Goal: Answer question/provide support: Share knowledge or assist other users

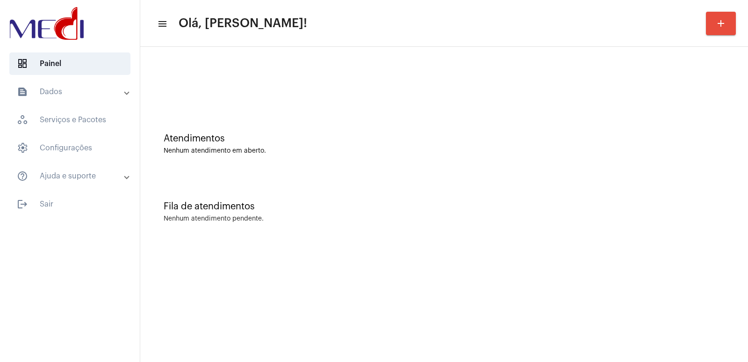
click at [592, 232] on div "Fila de atendimentos Nenhum atendimento pendente." at bounding box center [444, 207] width 599 height 68
drag, startPoint x: 630, startPoint y: 149, endPoint x: 600, endPoint y: 162, distance: 32.7
click at [629, 149] on div "Nenhum atendimento em aberto." at bounding box center [444, 150] width 561 height 7
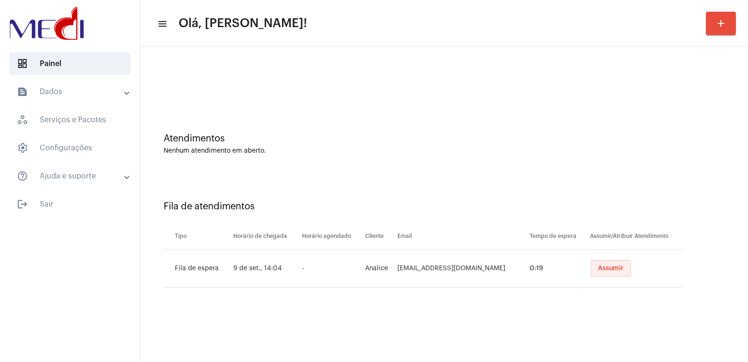
click at [614, 266] on span "Assumir" at bounding box center [611, 268] width 26 height 7
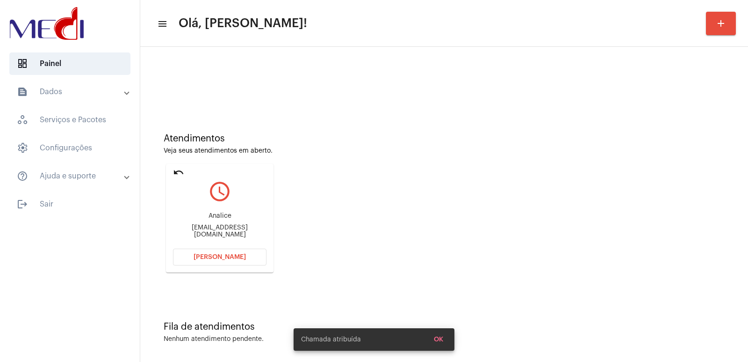
click at [218, 230] on div "analicematoso@hotmail.com" at bounding box center [220, 231] width 94 height 14
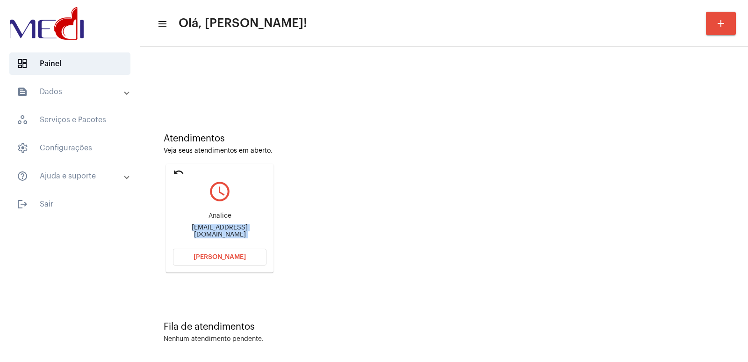
copy mat-card-content "analicematoso@hotmail.com Abrir Chamada"
click at [236, 256] on span "Abrir Chamada" at bounding box center [220, 257] width 52 height 7
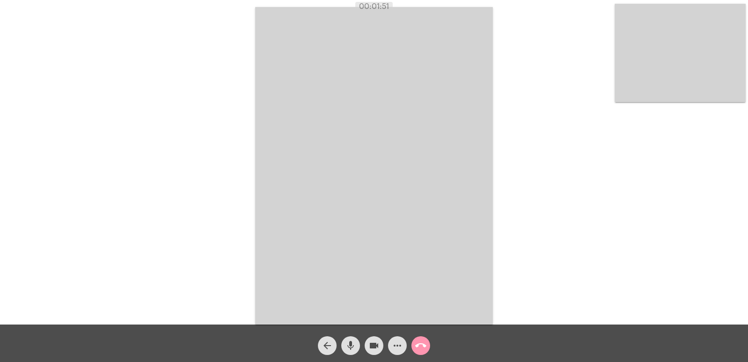
click at [613, 47] on div "Acessando Câmera e Microfone..." at bounding box center [374, 164] width 747 height 324
click at [627, 57] on video at bounding box center [680, 53] width 131 height 98
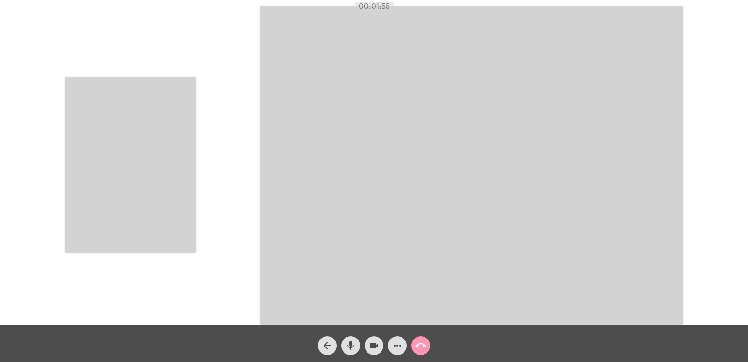
click at [133, 163] on video at bounding box center [130, 164] width 131 height 174
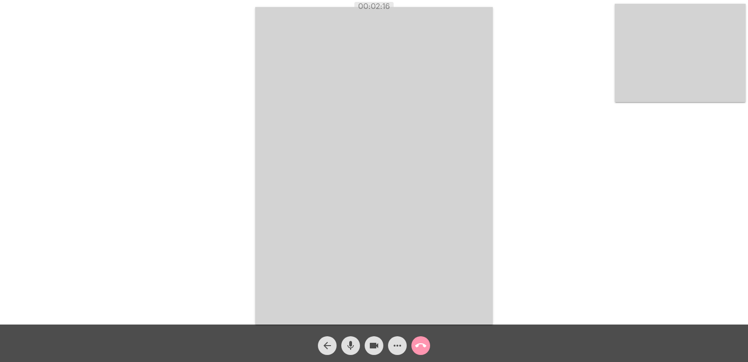
click at [414, 347] on button "call_end" at bounding box center [421, 345] width 19 height 19
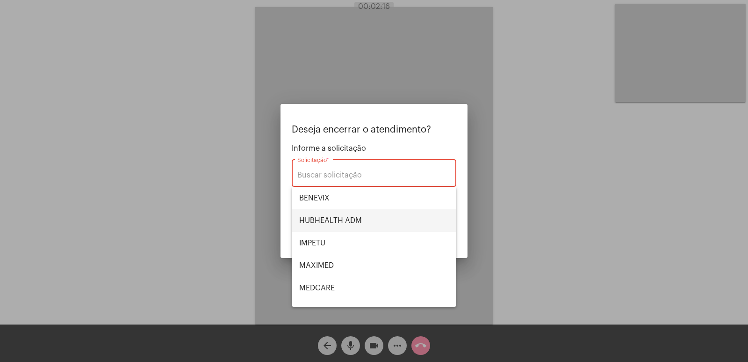
drag, startPoint x: 375, startPoint y: 276, endPoint x: 329, endPoint y: 226, distance: 67.9
click at [329, 228] on span "HUBHEALTH ADM" at bounding box center [374, 220] width 150 height 22
type input "HUBHEALTH ADM"
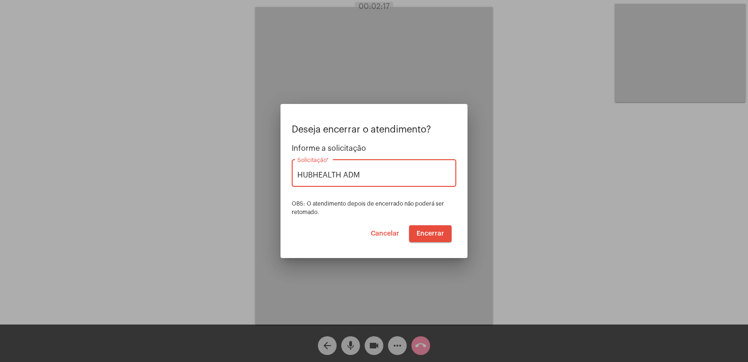
click at [420, 232] on span "Encerrar" at bounding box center [431, 233] width 28 height 7
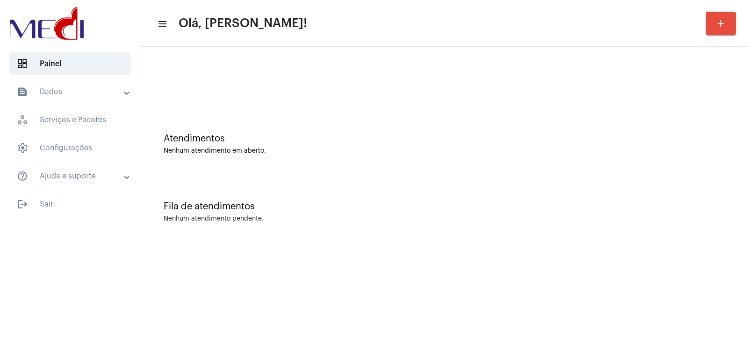
click at [491, 163] on div "Atendimentos Nenhum atendimento em aberto." at bounding box center [444, 139] width 599 height 68
drag, startPoint x: 229, startPoint y: 82, endPoint x: 180, endPoint y: 3, distance: 93.5
click at [228, 77] on div at bounding box center [444, 78] width 599 height 54
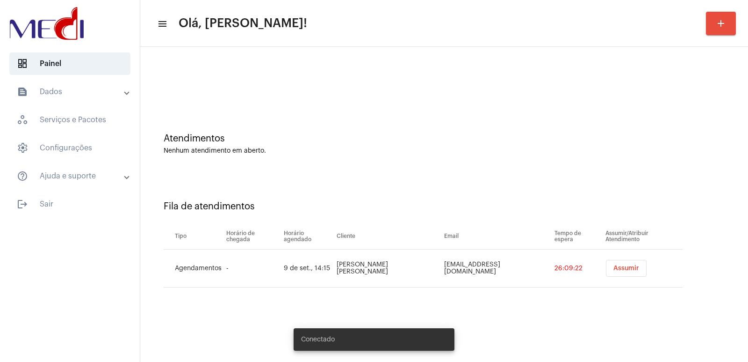
drag, startPoint x: 637, startPoint y: 269, endPoint x: 624, endPoint y: 269, distance: 13.6
click at [635, 269] on div "Assumir" at bounding box center [644, 268] width 81 height 17
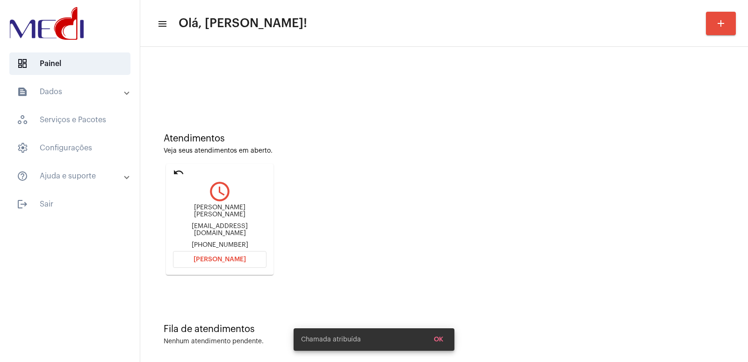
click at [211, 218] on div "Juliana Menezes Trindade juhdmenezes@gmail.com +5596981150445" at bounding box center [220, 226] width 94 height 44
click at [214, 206] on div "Juliana Menezes Trindade juhdmenezes@gmail.com +5596981150445" at bounding box center [220, 226] width 94 height 44
copy div "Juliana Menezes Trindade"
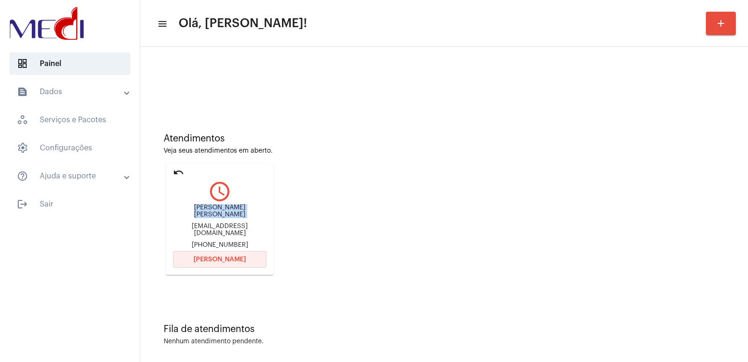
click at [221, 253] on button "[PERSON_NAME]" at bounding box center [220, 259] width 94 height 17
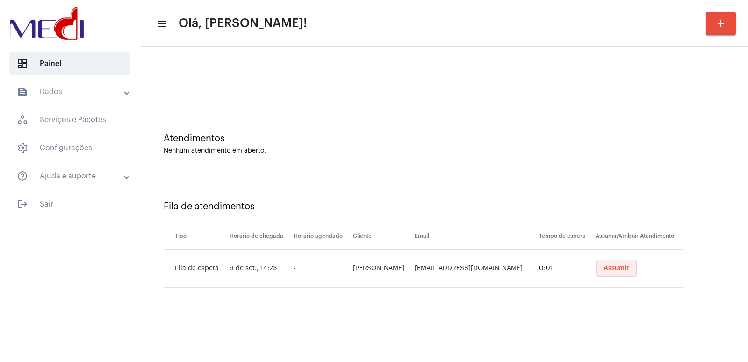
click at [613, 268] on span "Assumir" at bounding box center [617, 268] width 26 height 7
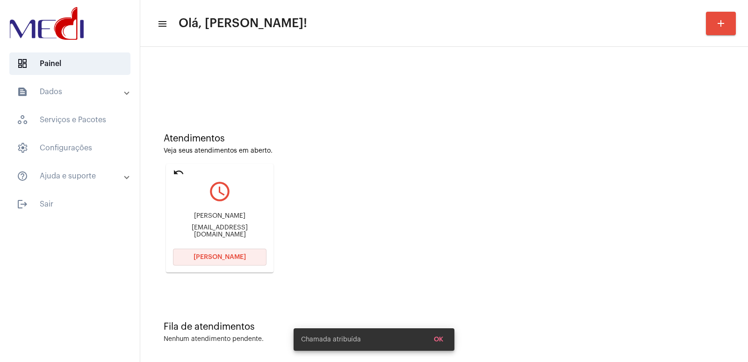
click at [231, 259] on span "[PERSON_NAME]" at bounding box center [220, 257] width 52 height 7
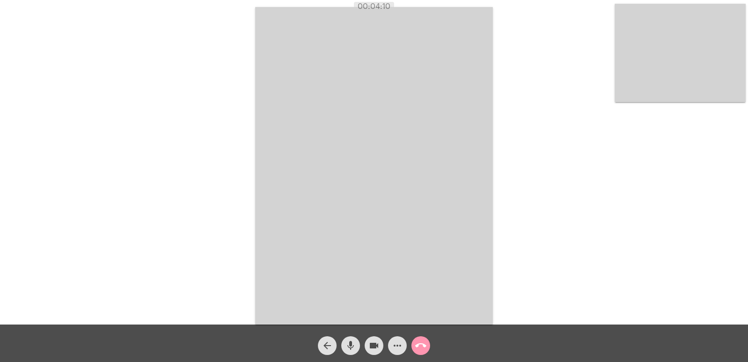
click at [421, 353] on span "call_end" at bounding box center [420, 345] width 11 height 19
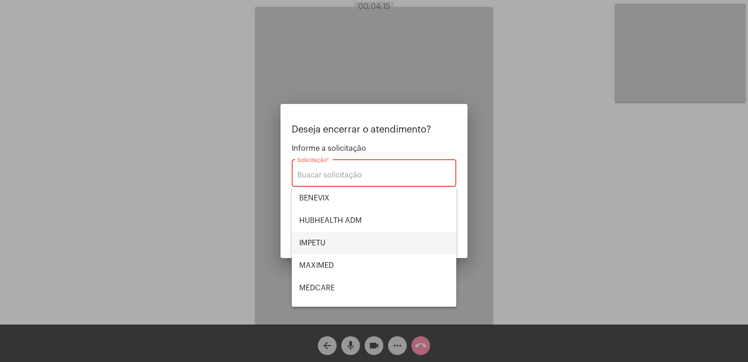
click at [313, 243] on span "IMPETU" at bounding box center [374, 243] width 150 height 22
type input "IMPETU"
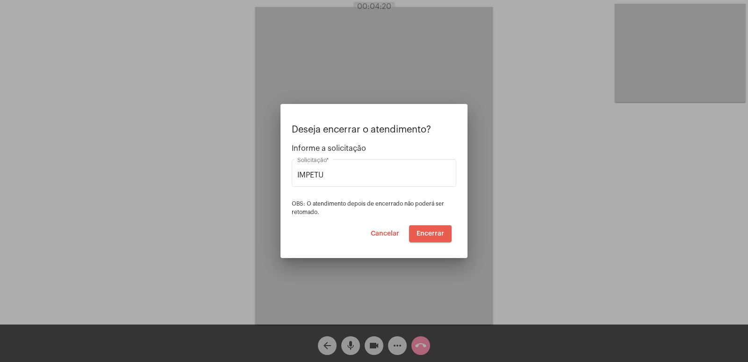
click at [432, 233] on span "Encerrar" at bounding box center [431, 233] width 28 height 7
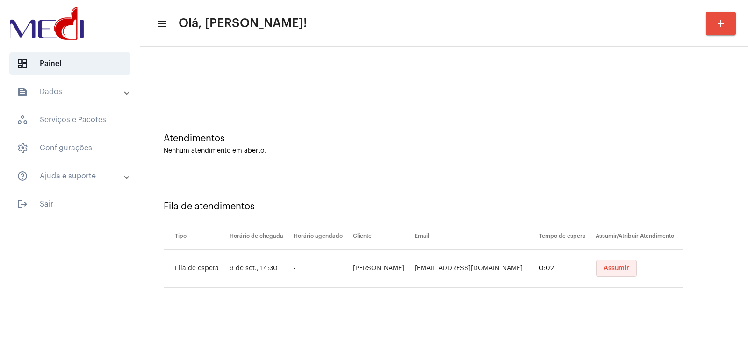
click at [604, 265] on span "Assumir" at bounding box center [617, 268] width 26 height 7
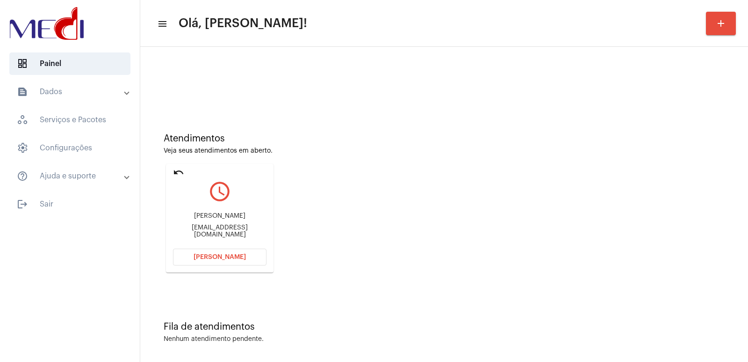
click at [242, 231] on div "drapauladentista@outlook.com" at bounding box center [220, 231] width 94 height 14
copy mat-card-content "drapauladentista@outlook.com Abrir Chamada"
click at [241, 261] on button "Abrir Chamada" at bounding box center [220, 256] width 94 height 17
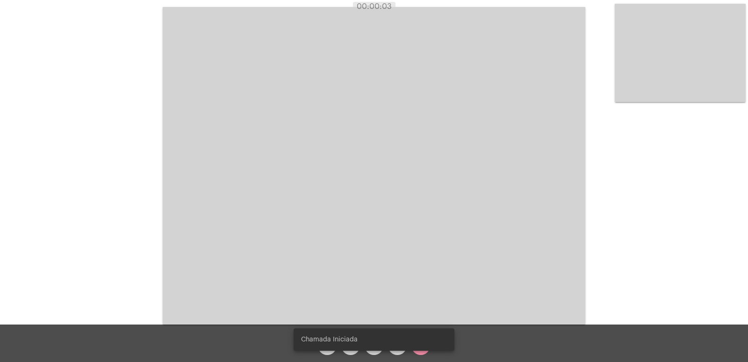
click at [421, 221] on video at bounding box center [374, 165] width 423 height 317
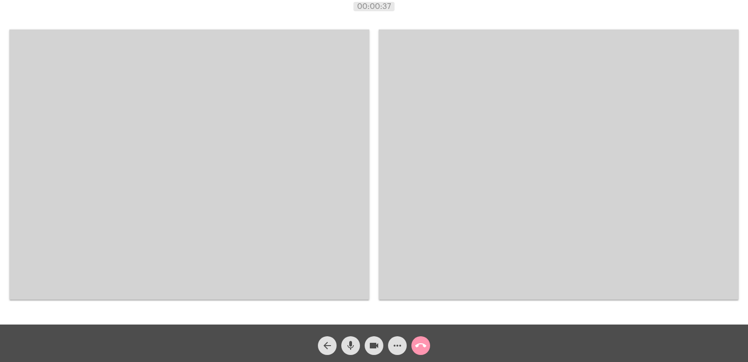
click at [298, 116] on video at bounding box center [189, 164] width 360 height 270
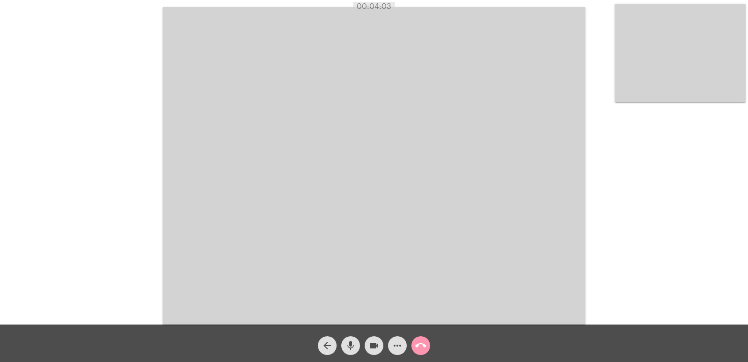
click at [421, 342] on mat-icon "call_end" at bounding box center [420, 345] width 11 height 11
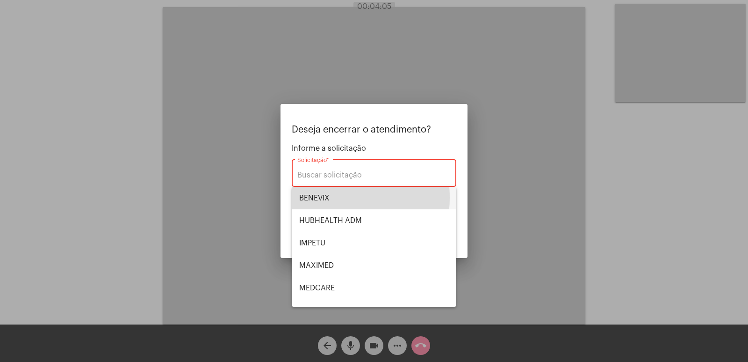
click at [322, 197] on span "BENEVIX" at bounding box center [374, 198] width 150 height 22
type input "BENEVIX"
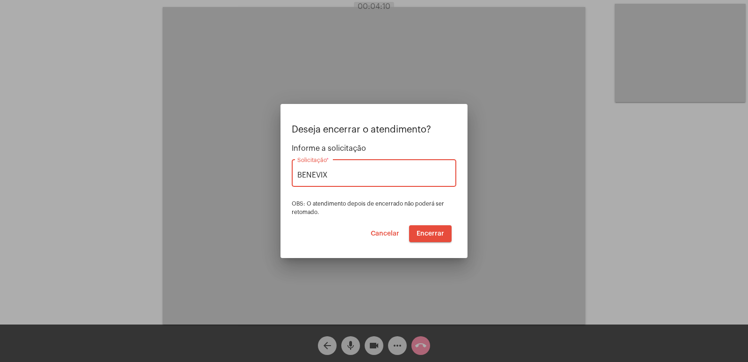
click at [431, 235] on span "Encerrar" at bounding box center [431, 233] width 28 height 7
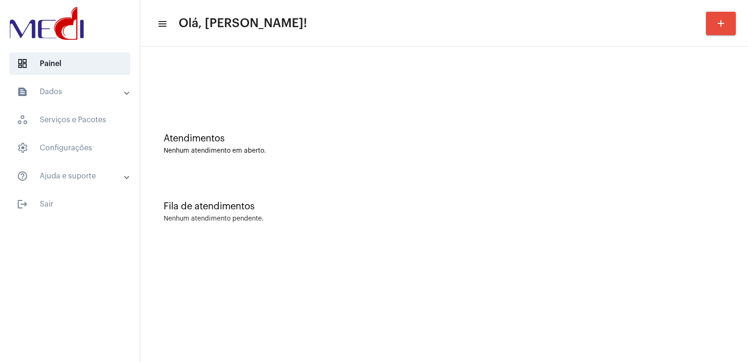
click at [488, 233] on div "Fila de atendimentos Nenhum atendimento pendente." at bounding box center [444, 207] width 599 height 68
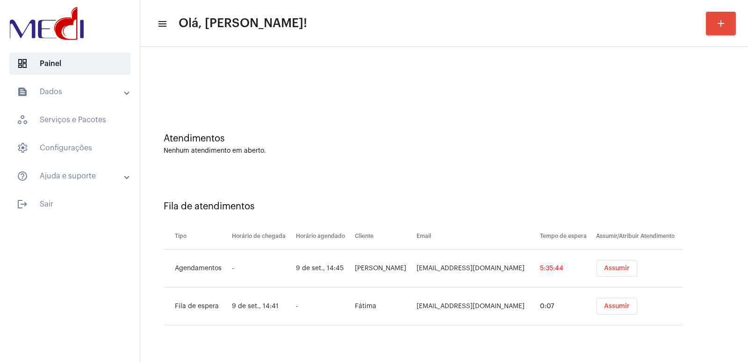
click at [607, 272] on button "Assumir" at bounding box center [617, 268] width 41 height 17
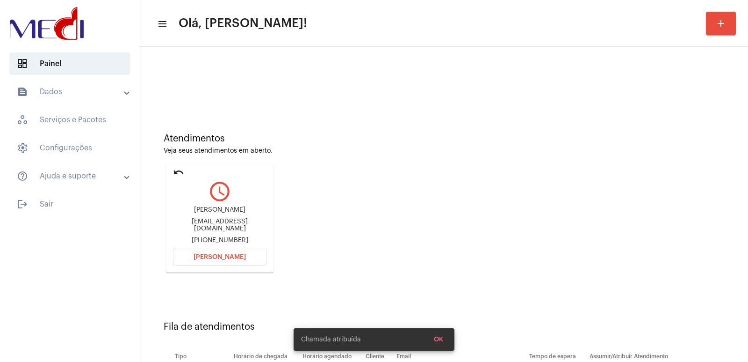
click at [217, 223] on div "joselaureano1070@hotmail.com" at bounding box center [220, 225] width 94 height 14
copy div "joselaureano1070@hotmail.com"
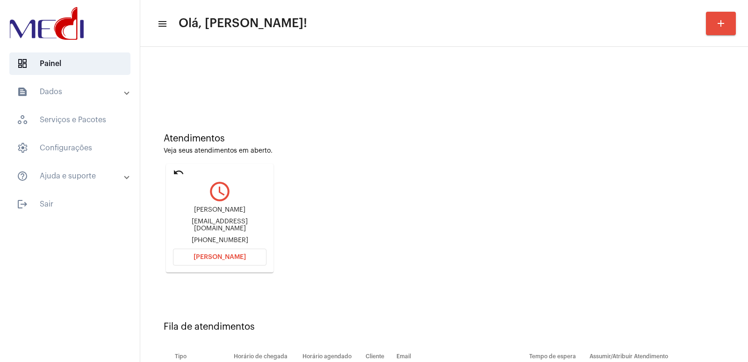
click at [205, 249] on button "Abrir Chamada" at bounding box center [220, 256] width 94 height 17
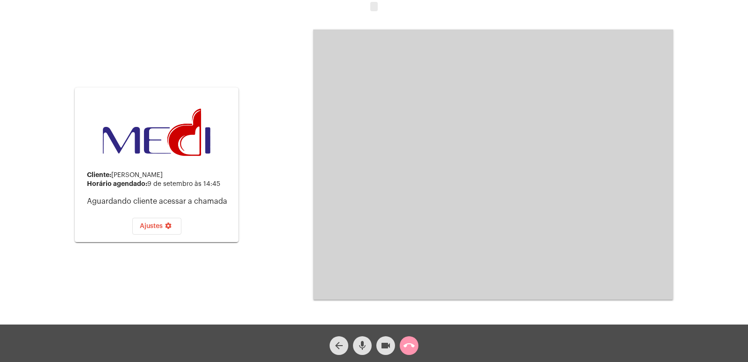
drag, startPoint x: 364, startPoint y: 1, endPoint x: 630, endPoint y: 230, distance: 350.3
click at [630, 230] on div "Cliente: Nelson Horário agendado: 9 de setembro às 14:45 Aguardando cliente ace…" at bounding box center [374, 163] width 747 height 324
click at [617, 233] on video at bounding box center [493, 164] width 360 height 270
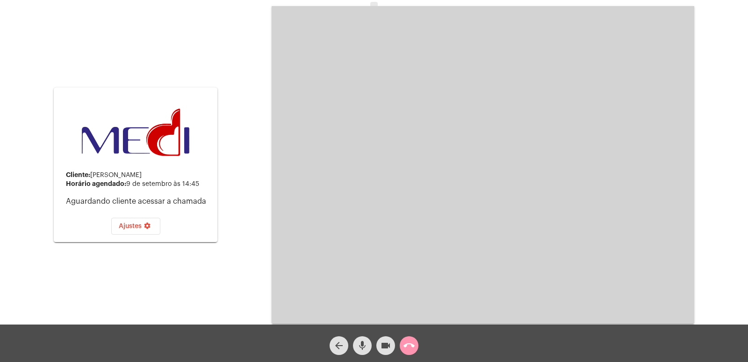
click at [607, 234] on video at bounding box center [483, 164] width 423 height 317
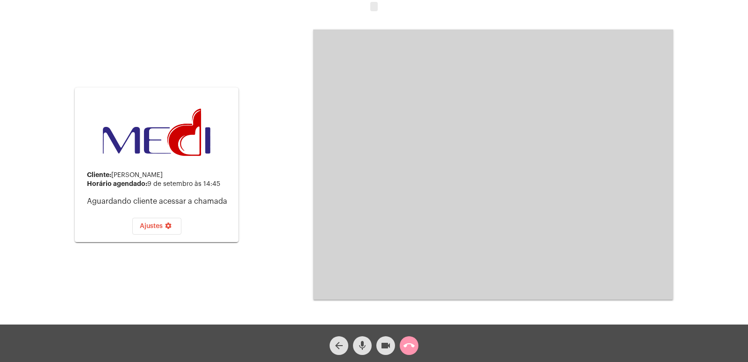
click at [250, 171] on div "Cliente: Nelson Horário agendado: 9 de setembro às 14:45 Aguardando cliente ace…" at bounding box center [374, 163] width 747 height 324
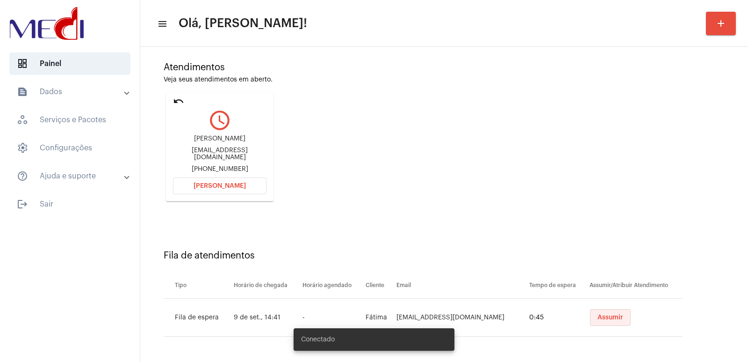
click at [611, 319] on span "Assumir" at bounding box center [611, 317] width 26 height 7
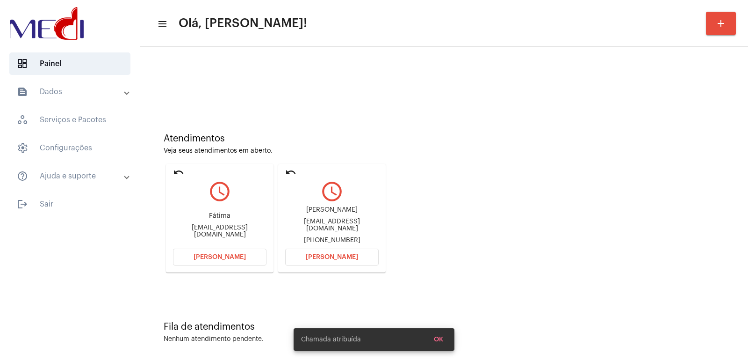
click at [244, 258] on button "Abrir Chamada" at bounding box center [220, 256] width 94 height 17
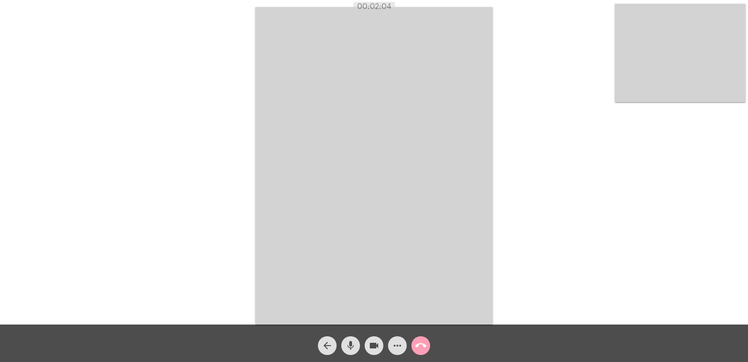
click at [415, 341] on mat-icon "call_end" at bounding box center [420, 345] width 11 height 11
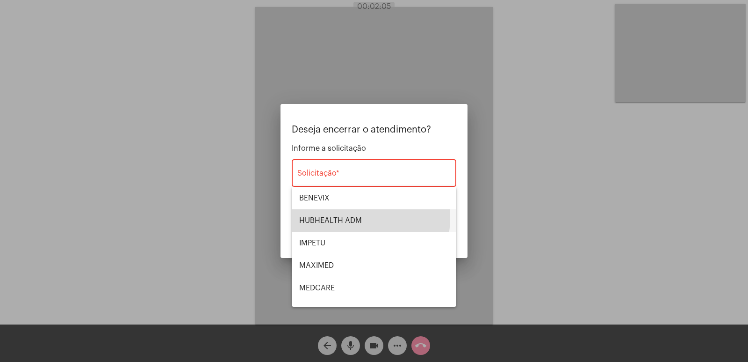
click at [346, 217] on span "HUBHEALTH ADM" at bounding box center [374, 220] width 150 height 22
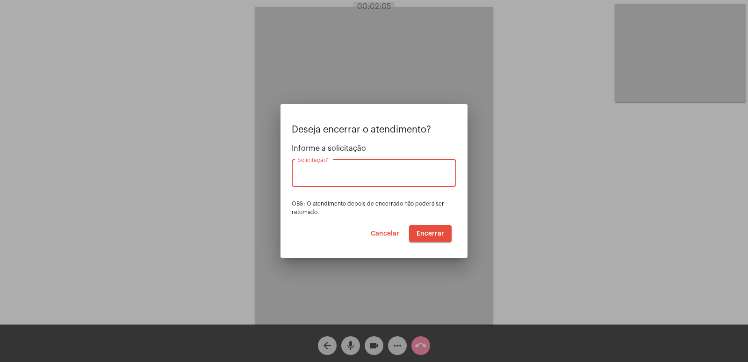
type input "HUBHEALTH ADM"
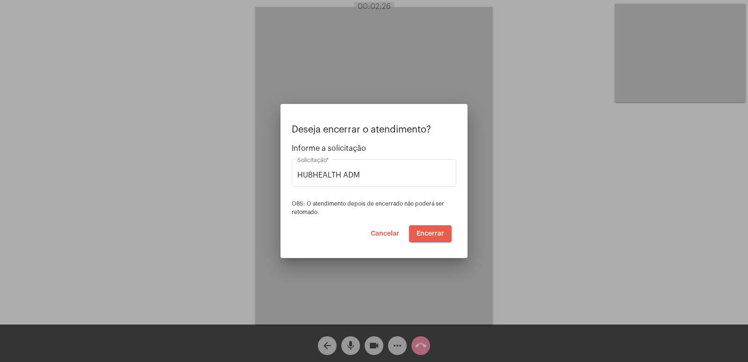
click at [433, 234] on span "Encerrar" at bounding box center [431, 233] width 28 height 7
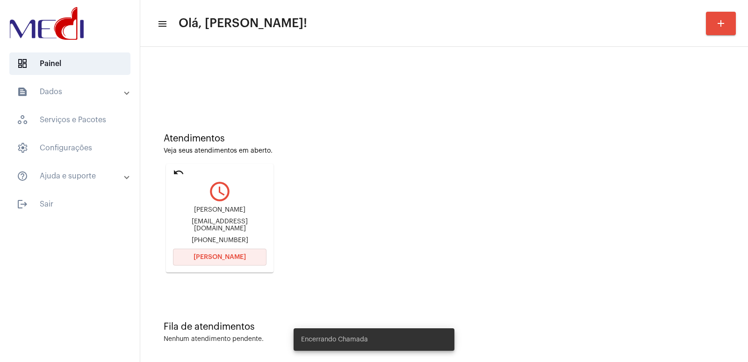
click at [236, 255] on span "Abrir Chamada" at bounding box center [220, 257] width 52 height 7
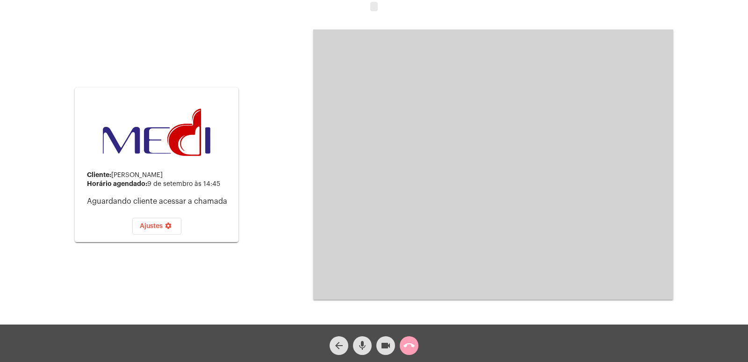
click at [406, 342] on mat-icon "call_end" at bounding box center [409, 345] width 11 height 11
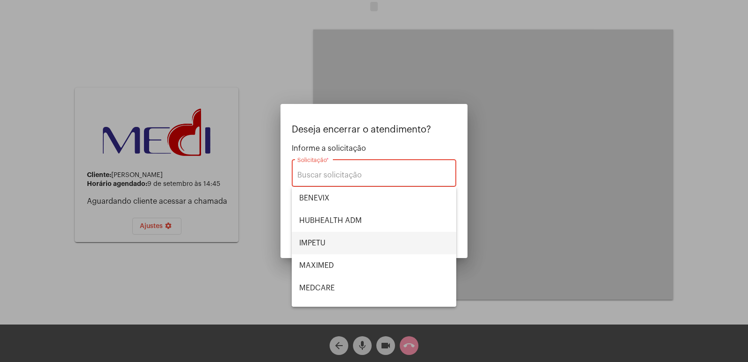
click at [335, 241] on span "IMPETU" at bounding box center [374, 243] width 150 height 22
type input "IMPETU"
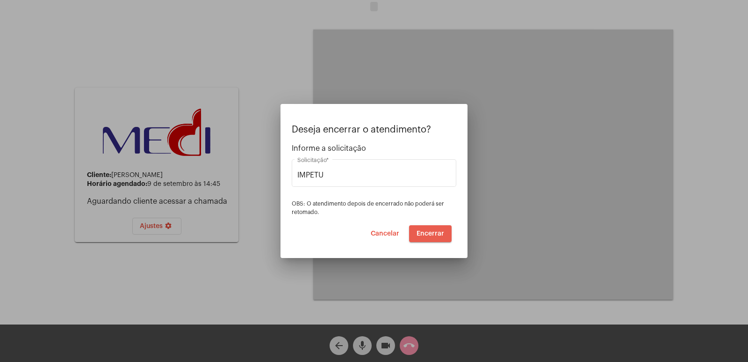
click at [428, 227] on button "Encerrar" at bounding box center [430, 233] width 43 height 17
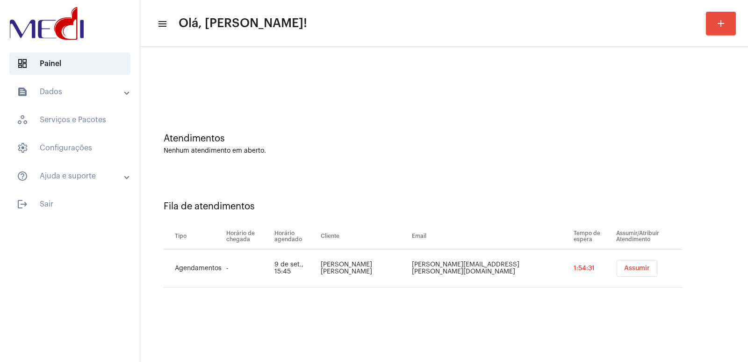
click at [382, 262] on td "Fabíola Floriani de Lima" at bounding box center [364, 268] width 91 height 38
copy td "Fabíola Floriani de Lima"
click at [617, 264] on button "Assumir" at bounding box center [637, 268] width 41 height 17
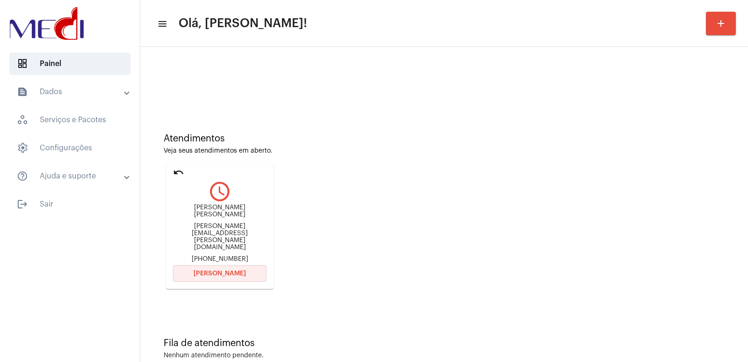
click at [247, 265] on button "[PERSON_NAME]" at bounding box center [220, 273] width 94 height 17
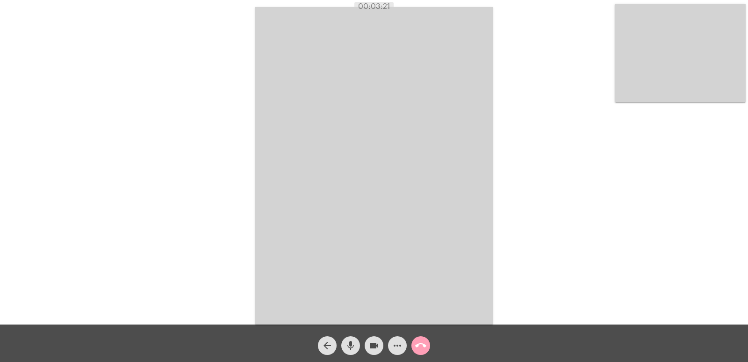
click at [424, 342] on mat-icon "call_end" at bounding box center [420, 345] width 11 height 11
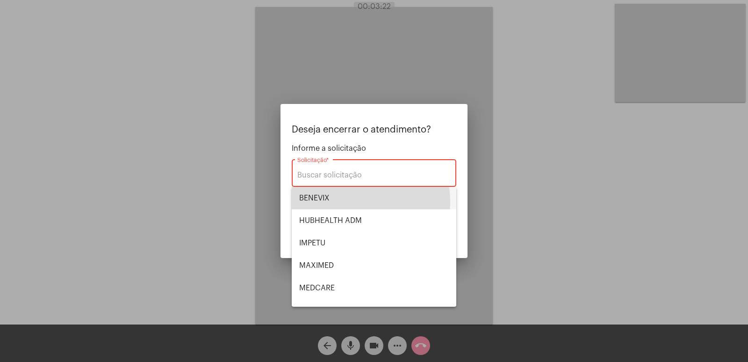
click at [345, 202] on span "BENEVIX" at bounding box center [374, 198] width 150 height 22
type input "BENEVIX"
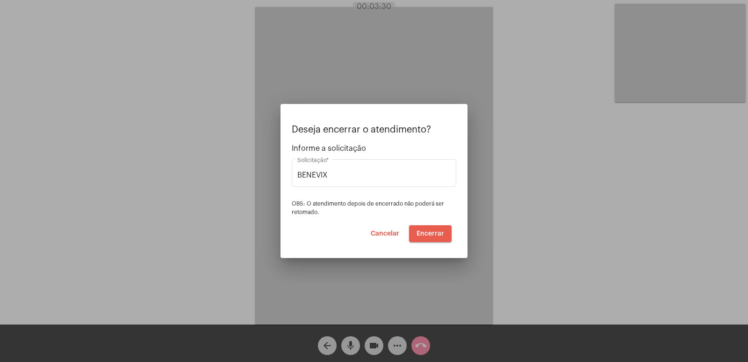
click at [427, 234] on span "Encerrar" at bounding box center [431, 233] width 28 height 7
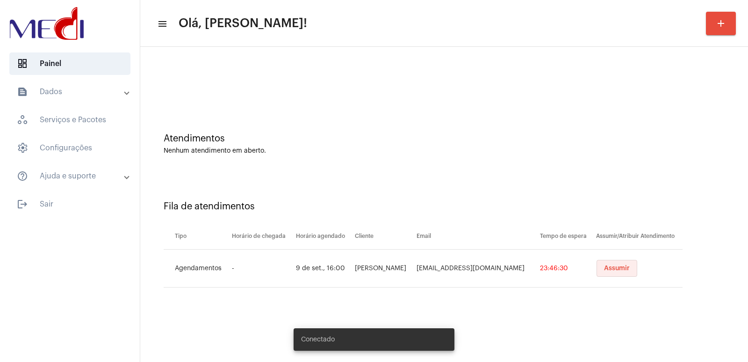
click at [604, 269] on span "Assumir" at bounding box center [617, 268] width 26 height 7
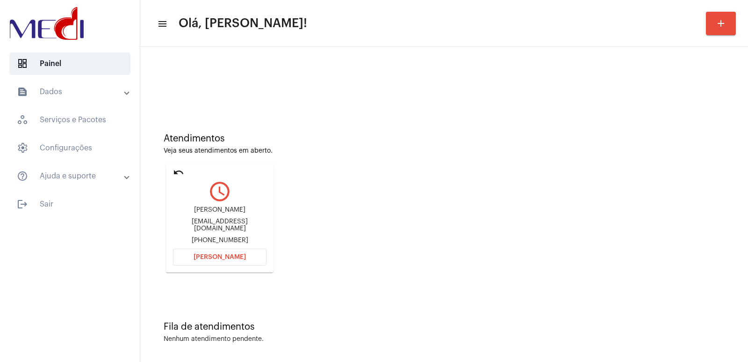
click at [227, 210] on div "[PERSON_NAME]" at bounding box center [220, 209] width 94 height 7
click at [227, 210] on div "Aimée Salati" at bounding box center [220, 209] width 94 height 7
copy div "Aimée Salati"
click at [209, 251] on button "[PERSON_NAME]" at bounding box center [220, 256] width 94 height 17
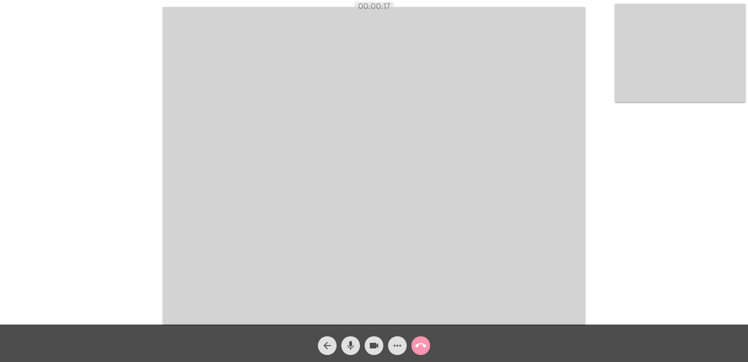
click at [426, 343] on mat-icon "call_end" at bounding box center [420, 345] width 11 height 11
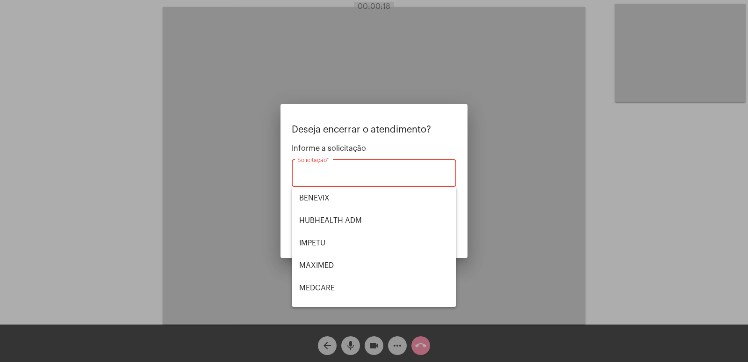
scroll to position [105, 0]
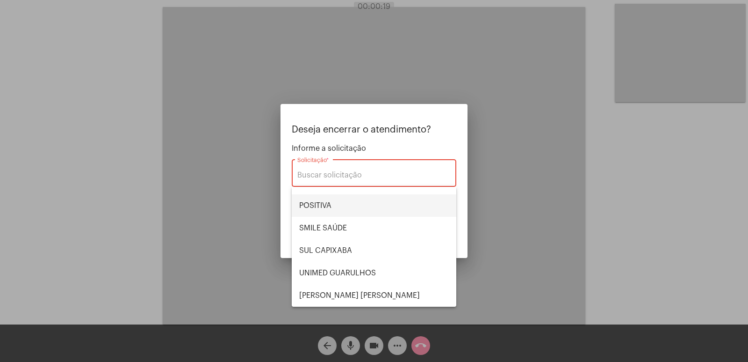
click at [345, 206] on span "POSITIVA" at bounding box center [374, 205] width 150 height 22
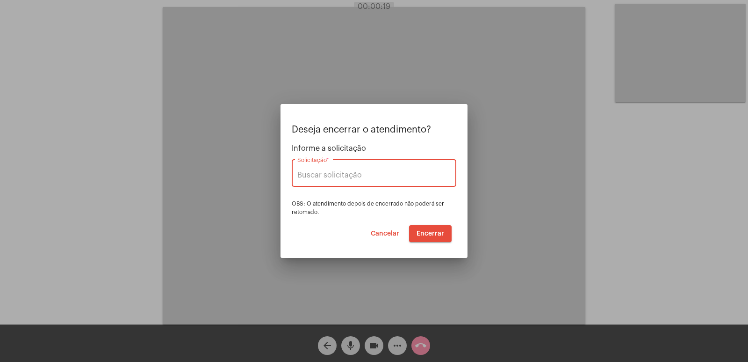
type input "POSITIVA"
click at [422, 234] on span "Encerrar" at bounding box center [431, 233] width 28 height 7
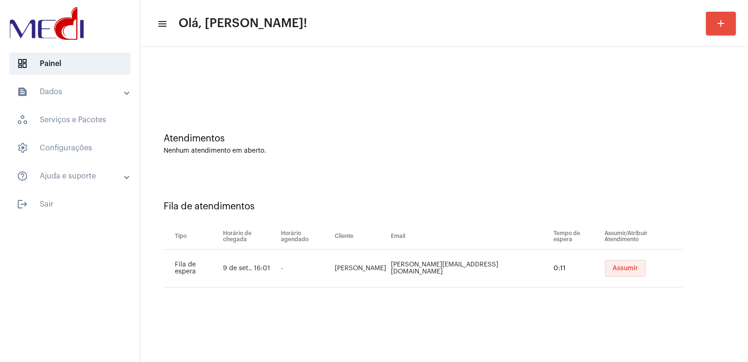
click at [605, 269] on button "Assumir" at bounding box center [625, 268] width 41 height 17
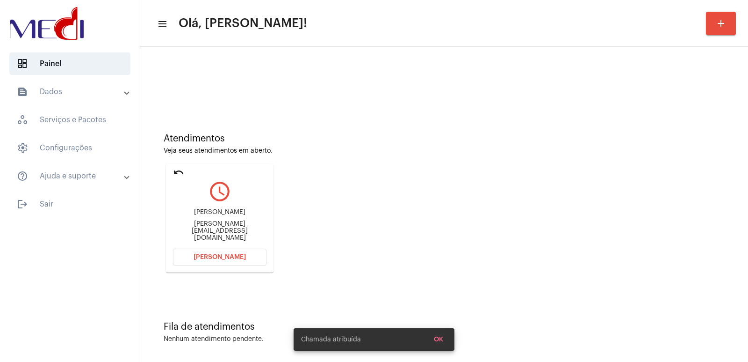
click at [232, 216] on div "[PERSON_NAME]" at bounding box center [220, 212] width 94 height 7
copy div "[PERSON_NAME]"
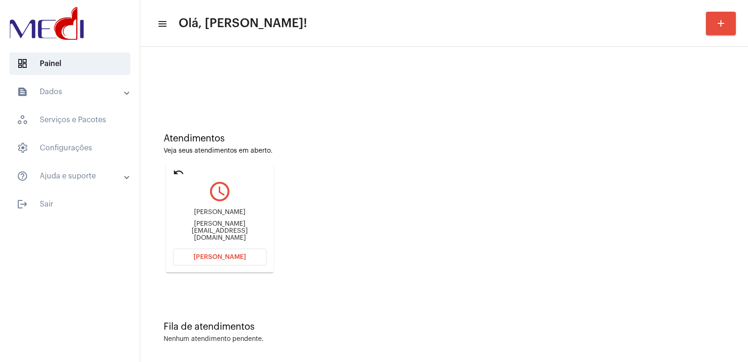
click at [209, 230] on div "[PERSON_NAME][EMAIL_ADDRESS][DOMAIN_NAME]" at bounding box center [220, 230] width 94 height 21
copy mat-card-content "Valeria.mischiatti@hotmail.com Abrir Chamada"
drag, startPoint x: 213, startPoint y: 219, endPoint x: 261, endPoint y: 222, distance: 47.8
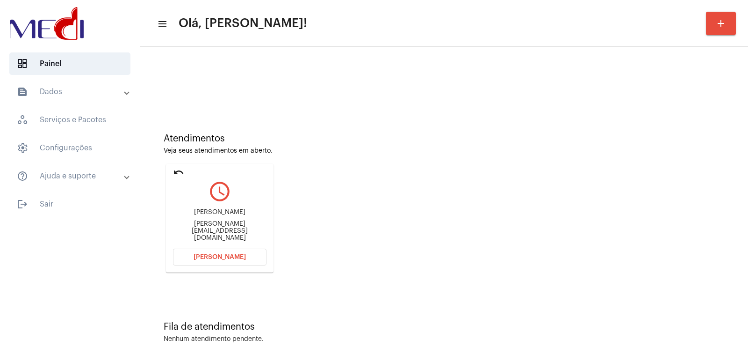
click at [261, 216] on div "[PERSON_NAME]" at bounding box center [220, 212] width 94 height 7
copy div "Mischiatti"
click at [181, 175] on mat-icon "undo" at bounding box center [178, 172] width 11 height 11
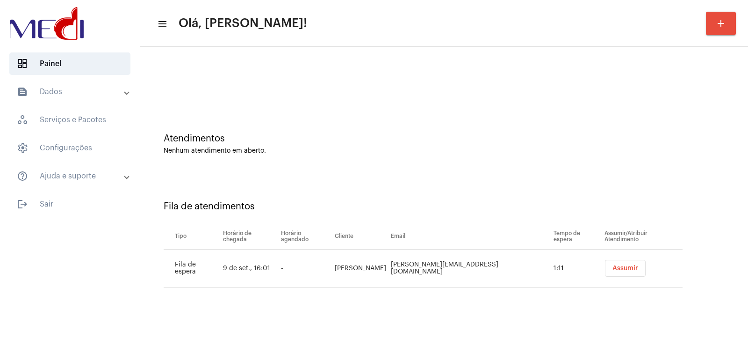
drag, startPoint x: 612, startPoint y: 272, endPoint x: 605, endPoint y: 269, distance: 8.0
click at [612, 272] on button "Assumir" at bounding box center [625, 268] width 41 height 17
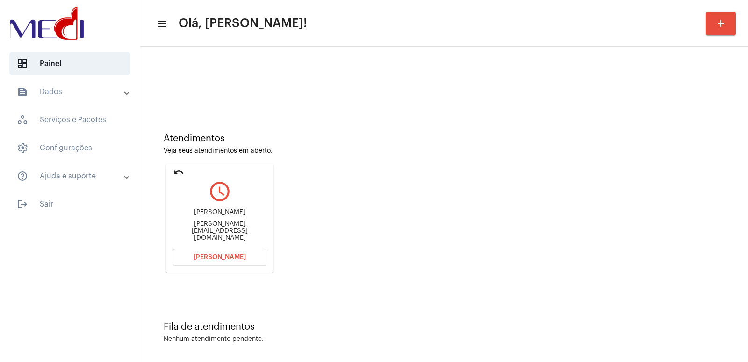
click at [217, 253] on button "[PERSON_NAME]" at bounding box center [220, 256] width 94 height 17
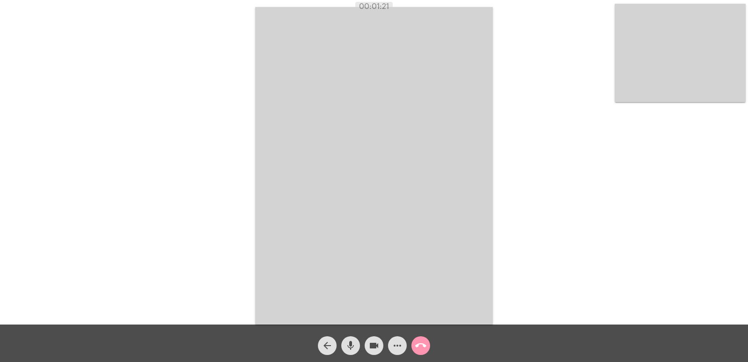
click at [428, 350] on button "call_end" at bounding box center [421, 345] width 19 height 19
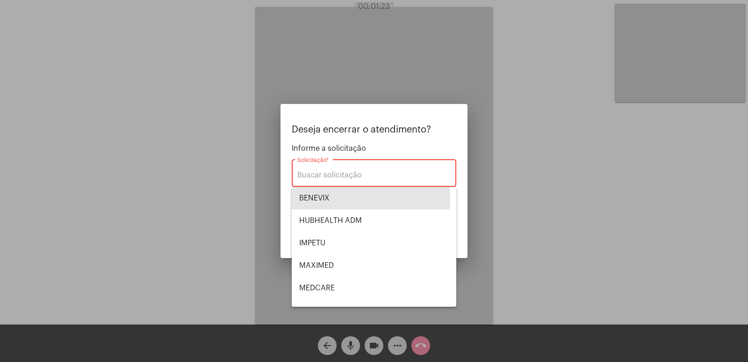
click at [362, 197] on span "BENEVIX" at bounding box center [374, 198] width 150 height 22
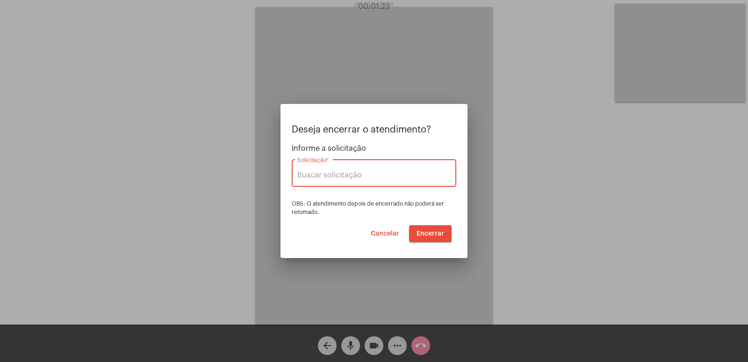
type input "BENEVIX"
click at [444, 235] on button "Encerrar" at bounding box center [430, 233] width 43 height 17
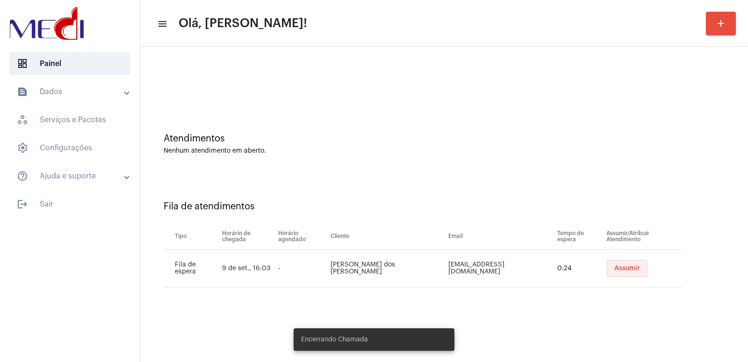
click at [615, 267] on span "Assumir" at bounding box center [628, 268] width 26 height 7
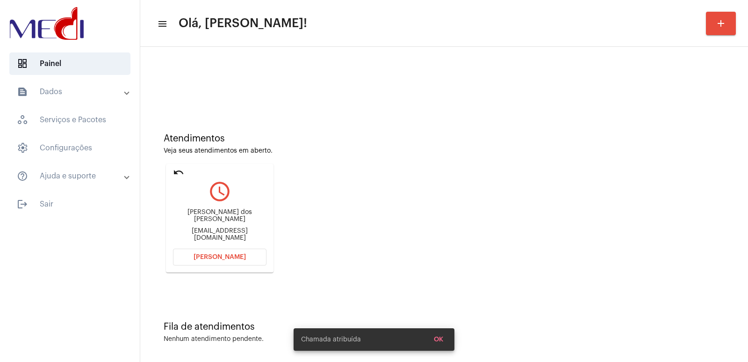
click at [197, 215] on div "[PERSON_NAME] dos [PERSON_NAME] [EMAIL_ADDRESS][DOMAIN_NAME]" at bounding box center [220, 225] width 94 height 42
copy div "[PERSON_NAME] dos [PERSON_NAME]"
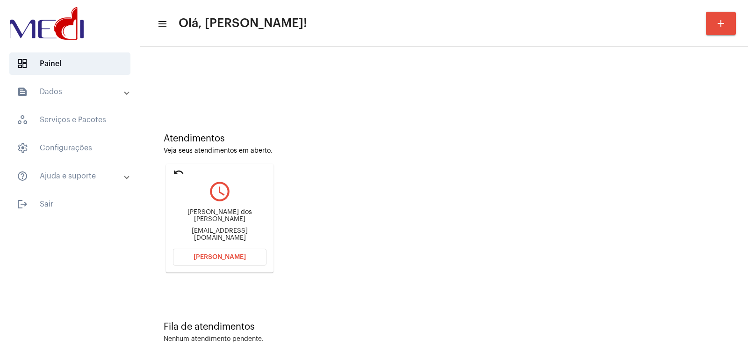
click at [207, 245] on div "[PERSON_NAME] dos [PERSON_NAME] [EMAIL_ADDRESS][DOMAIN_NAME]" at bounding box center [220, 225] width 94 height 42
click at [203, 255] on span "[PERSON_NAME]" at bounding box center [220, 257] width 52 height 7
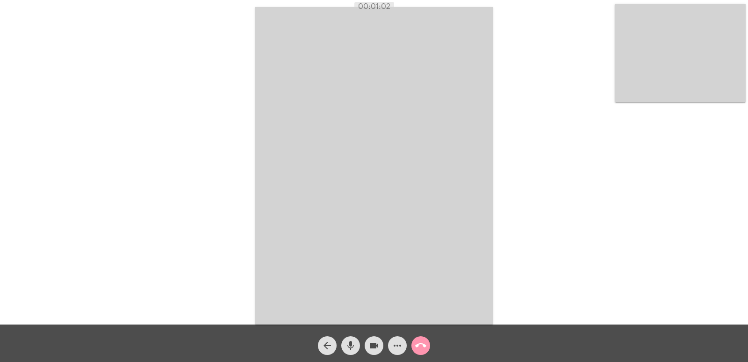
click at [680, 81] on video at bounding box center [680, 53] width 131 height 98
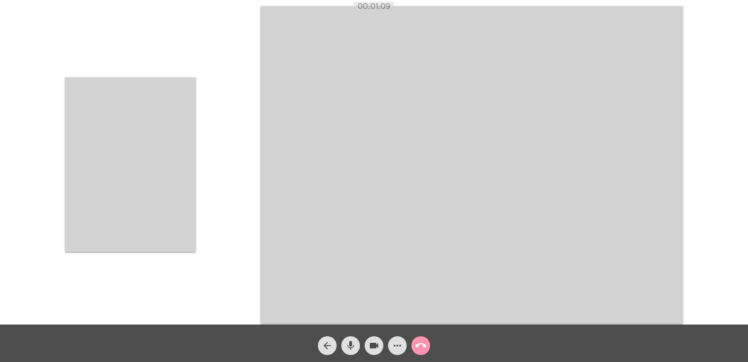
click at [137, 159] on video at bounding box center [130, 164] width 131 height 174
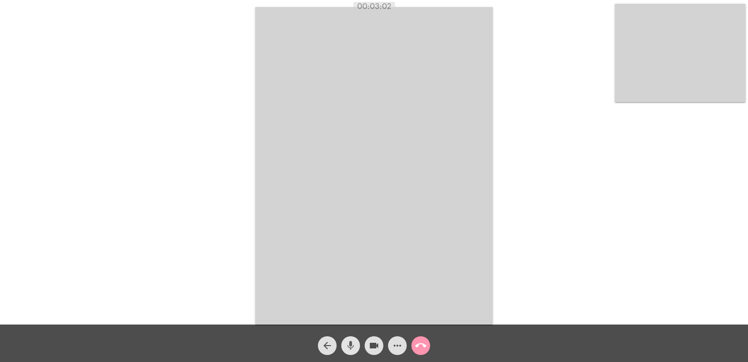
click at [358, 345] on button "mic" at bounding box center [350, 345] width 19 height 19
click at [367, 350] on button "videocam" at bounding box center [374, 345] width 19 height 19
drag, startPoint x: 346, startPoint y: 349, endPoint x: 364, endPoint y: 348, distance: 17.8
click at [346, 348] on mat-icon "mic_off" at bounding box center [350, 345] width 11 height 11
click at [368, 348] on button "videocam_off" at bounding box center [374, 345] width 19 height 19
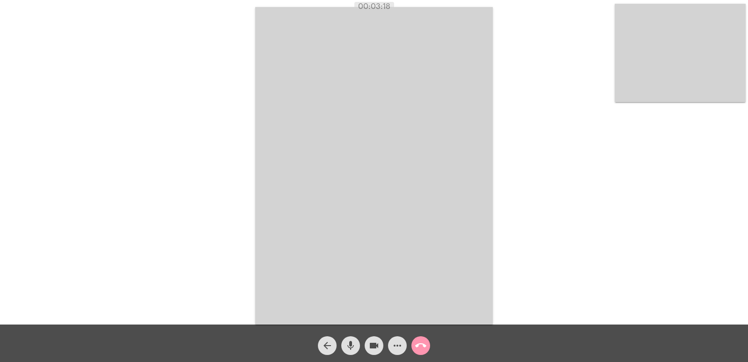
click at [479, 230] on video at bounding box center [374, 165] width 238 height 317
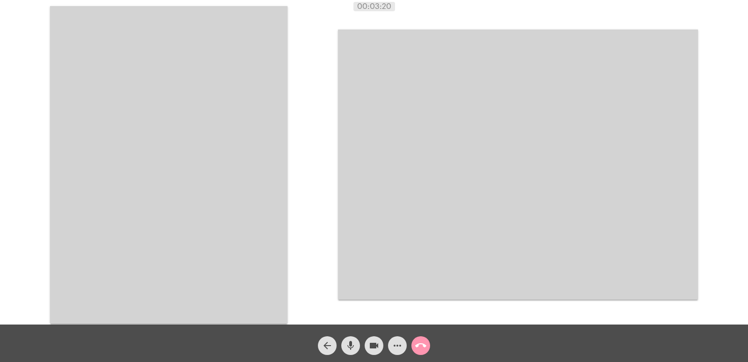
click at [267, 214] on video at bounding box center [169, 164] width 238 height 317
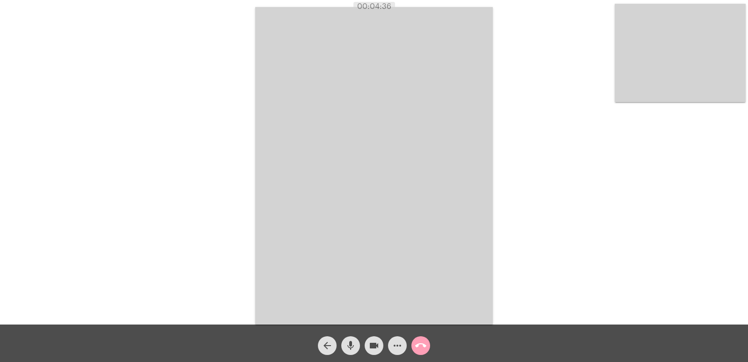
click at [422, 344] on mat-icon "call_end" at bounding box center [420, 345] width 11 height 11
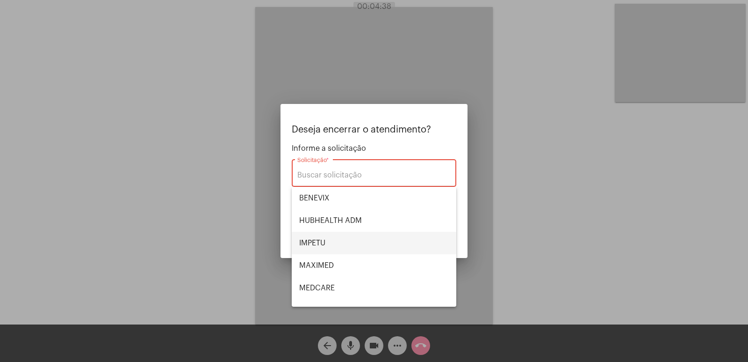
click at [333, 248] on span "IMPETU" at bounding box center [374, 243] width 150 height 22
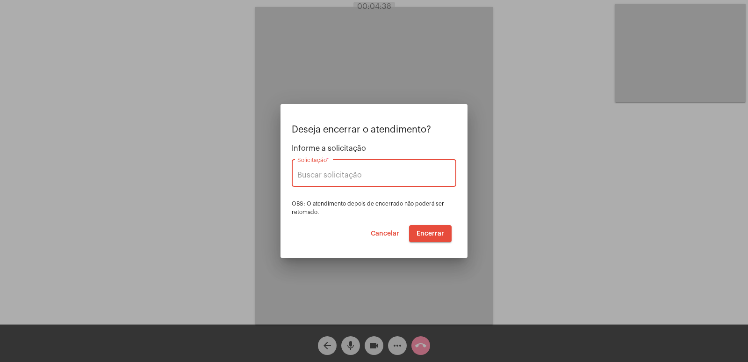
type input "IMPETU"
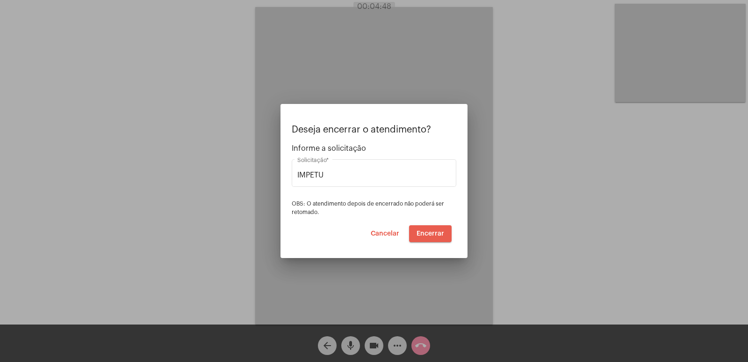
click at [440, 235] on span "Encerrar" at bounding box center [431, 233] width 28 height 7
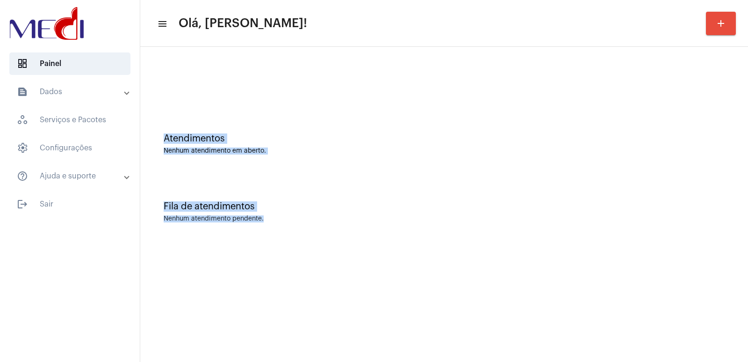
drag, startPoint x: 150, startPoint y: 111, endPoint x: 270, endPoint y: 219, distance: 161.6
click at [270, 219] on div "Atendimentos Nenhum atendimento em aberto. Fila de atendimentos Nenhum atendime…" at bounding box center [444, 145] width 599 height 189
click at [270, 219] on div "Nenhum atendimento pendente." at bounding box center [444, 218] width 561 height 7
drag, startPoint x: 270, startPoint y: 219, endPoint x: 157, endPoint y: 136, distance: 140.8
click at [157, 136] on div "Atendimentos Nenhum atendimento em aberto. Fila de atendimentos Nenhum atendime…" at bounding box center [444, 145] width 599 height 189
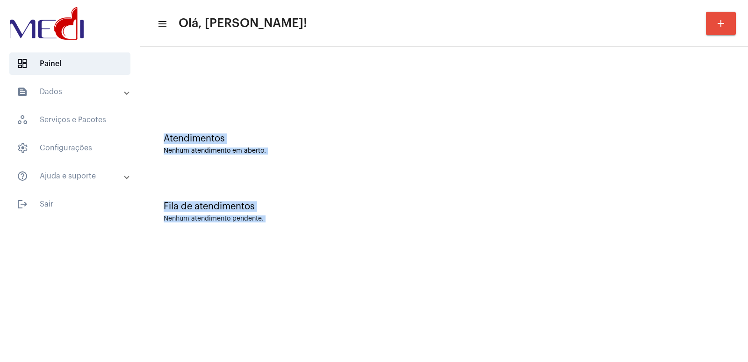
click at [159, 118] on div "Atendimentos Nenhum atendimento em aberto." at bounding box center [444, 139] width 599 height 68
drag, startPoint x: 161, startPoint y: 125, endPoint x: 275, endPoint y: 225, distance: 151.8
click at [275, 225] on div "Atendimentos Nenhum atendimento em aberto. Fila de atendimentos Nenhum atendime…" at bounding box center [444, 145] width 599 height 189
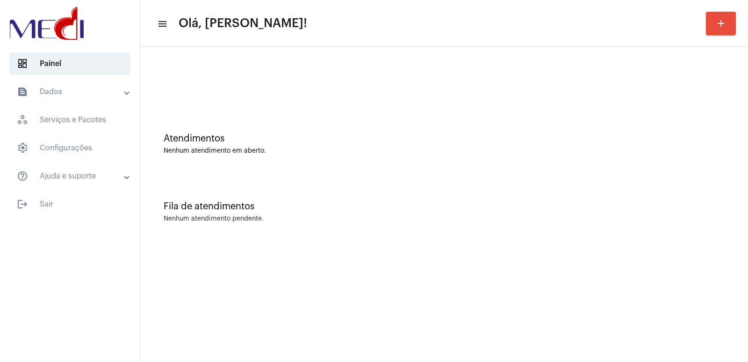
click at [153, 36] on mat-toolbar-row "menu Olá, Vivian! add" at bounding box center [444, 23] width 608 height 30
click at [500, 163] on div "Atendimentos Nenhum atendimento em aberto." at bounding box center [444, 139] width 599 height 68
click at [639, 115] on div "Atendimentos Nenhum atendimento em aberto." at bounding box center [444, 139] width 599 height 68
click at [507, 235] on div "Fila de atendimentos Nenhum atendimento pendente." at bounding box center [444, 207] width 599 height 68
click at [654, 158] on div "Atendimentos Nenhum atendimento em aberto." at bounding box center [444, 139] width 599 height 68
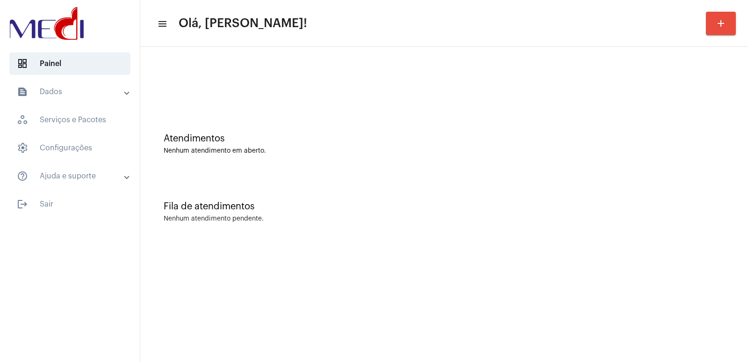
click at [255, 220] on div "Nenhum atendimento pendente." at bounding box center [214, 218] width 100 height 7
click at [484, 116] on div "Atendimentos Nenhum atendimento em aberto." at bounding box center [444, 139] width 599 height 68
click at [571, 180] on div "Fila de atendimentos Nenhum atendimento pendente." at bounding box center [444, 207] width 599 height 68
click at [548, 107] on div "Atendimentos Nenhum atendimento em aberto." at bounding box center [444, 139] width 599 height 68
drag, startPoint x: 144, startPoint y: 71, endPoint x: 136, endPoint y: 68, distance: 8.7
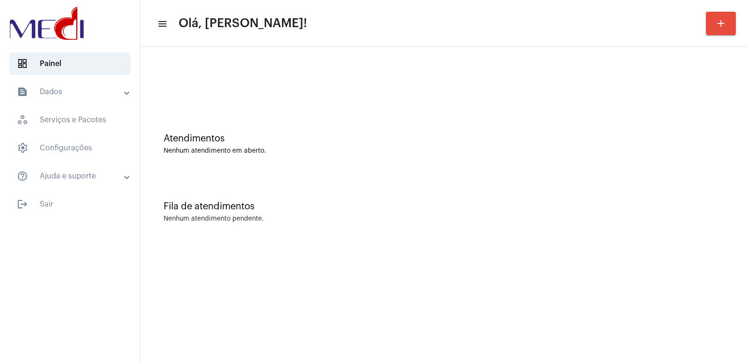
click at [141, 70] on div "Atendimentos Nenhum atendimento em aberto. Fila de atendimentos Nenhum atendime…" at bounding box center [444, 146] width 608 height 199
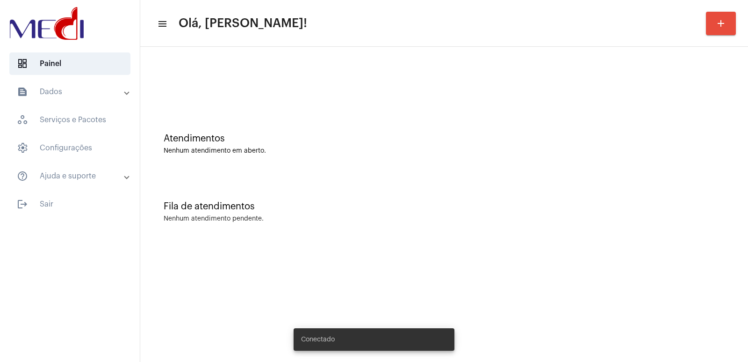
click at [618, 151] on div "Nenhum atendimento em aberto." at bounding box center [444, 150] width 561 height 7
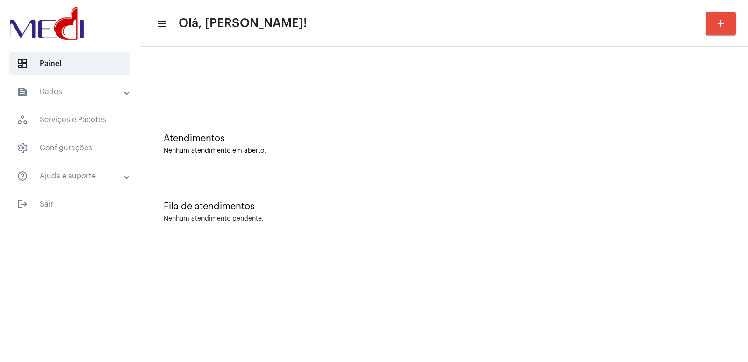
click at [573, 180] on div "Fila de atendimentos Nenhum atendimento pendente." at bounding box center [444, 207] width 599 height 68
click at [484, 143] on div "Atendimentos" at bounding box center [444, 138] width 561 height 10
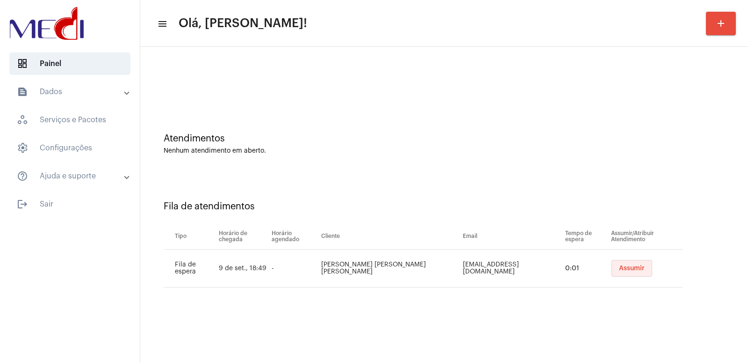
click at [621, 268] on span "Assumir" at bounding box center [632, 268] width 26 height 7
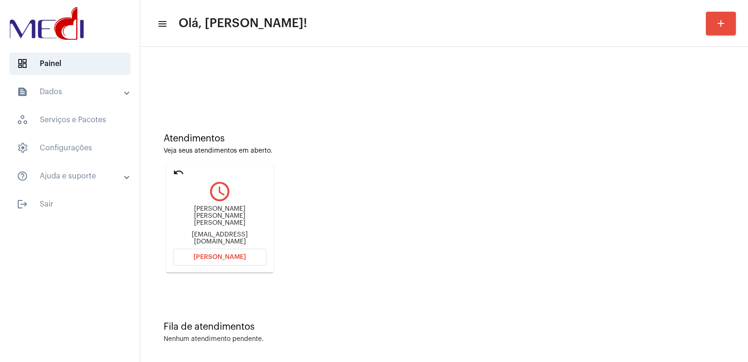
click at [217, 223] on div "Vanessa Adriana Arantes Arakaki" at bounding box center [220, 215] width 94 height 21
copy div "Vanessa Adriana Arantes Arakaki"
click at [195, 255] on button "Abrir Chamada" at bounding box center [220, 256] width 94 height 17
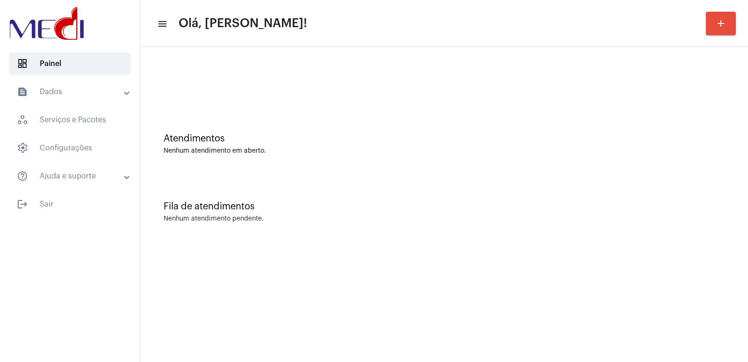
drag, startPoint x: 0, startPoint y: 0, endPoint x: 259, endPoint y: 135, distance: 291.9
click at [259, 135] on div "Atendimentos" at bounding box center [444, 138] width 561 height 10
drag, startPoint x: 598, startPoint y: 183, endPoint x: 62, endPoint y: 3, distance: 565.6
click at [597, 183] on div "Fila de atendimentos Nenhum atendimento pendente." at bounding box center [444, 207] width 599 height 68
click at [697, 158] on div "Atendimentos Nenhum atendimento em aberto." at bounding box center [444, 139] width 599 height 68
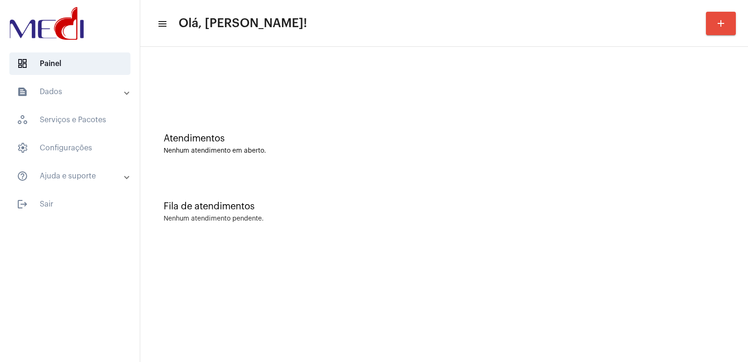
click at [462, 28] on mat-toolbar-row "menu Olá, [PERSON_NAME]! add" at bounding box center [444, 23] width 608 height 30
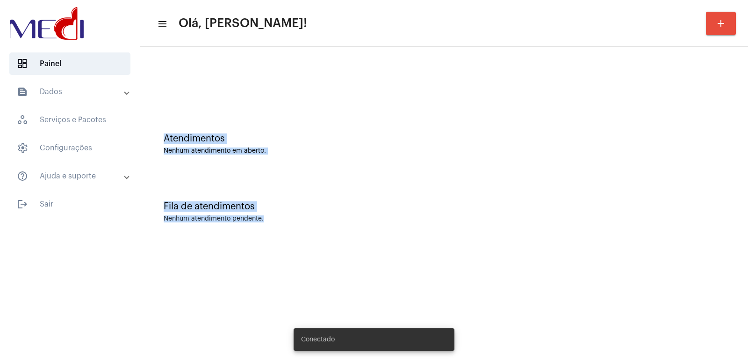
drag, startPoint x: 161, startPoint y: 71, endPoint x: 283, endPoint y: 244, distance: 211.9
click at [283, 244] on div "Atendimentos Nenhum atendimento em aberto. Fila de atendimentos Nenhum atendime…" at bounding box center [444, 146] width 608 height 199
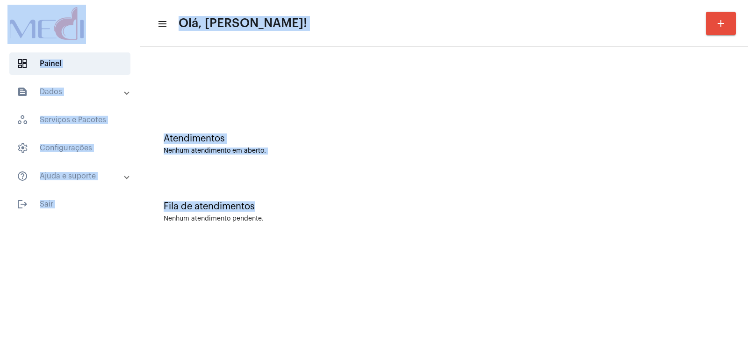
drag, startPoint x: 0, startPoint y: 0, endPoint x: 300, endPoint y: 193, distance: 356.4
click at [300, 193] on mat-sidenav-container "dashboard Painel text_snippet_outlined Dados history_outlined Histórico schedul…" at bounding box center [374, 181] width 748 height 362
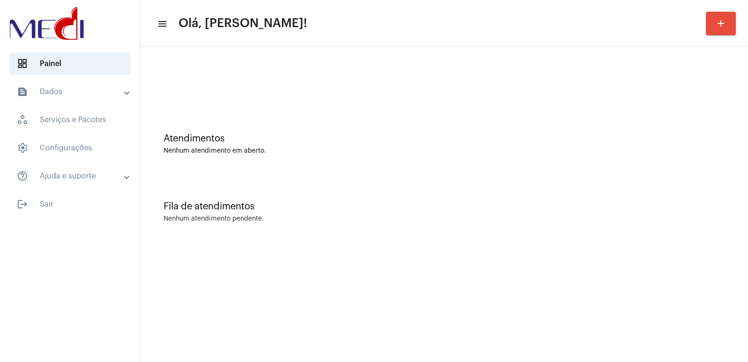
click at [503, 144] on div "Atendimentos Nenhum atendimento em aberto." at bounding box center [444, 143] width 561 height 21
